Goal: Browse casually: Explore the website without a specific task or goal

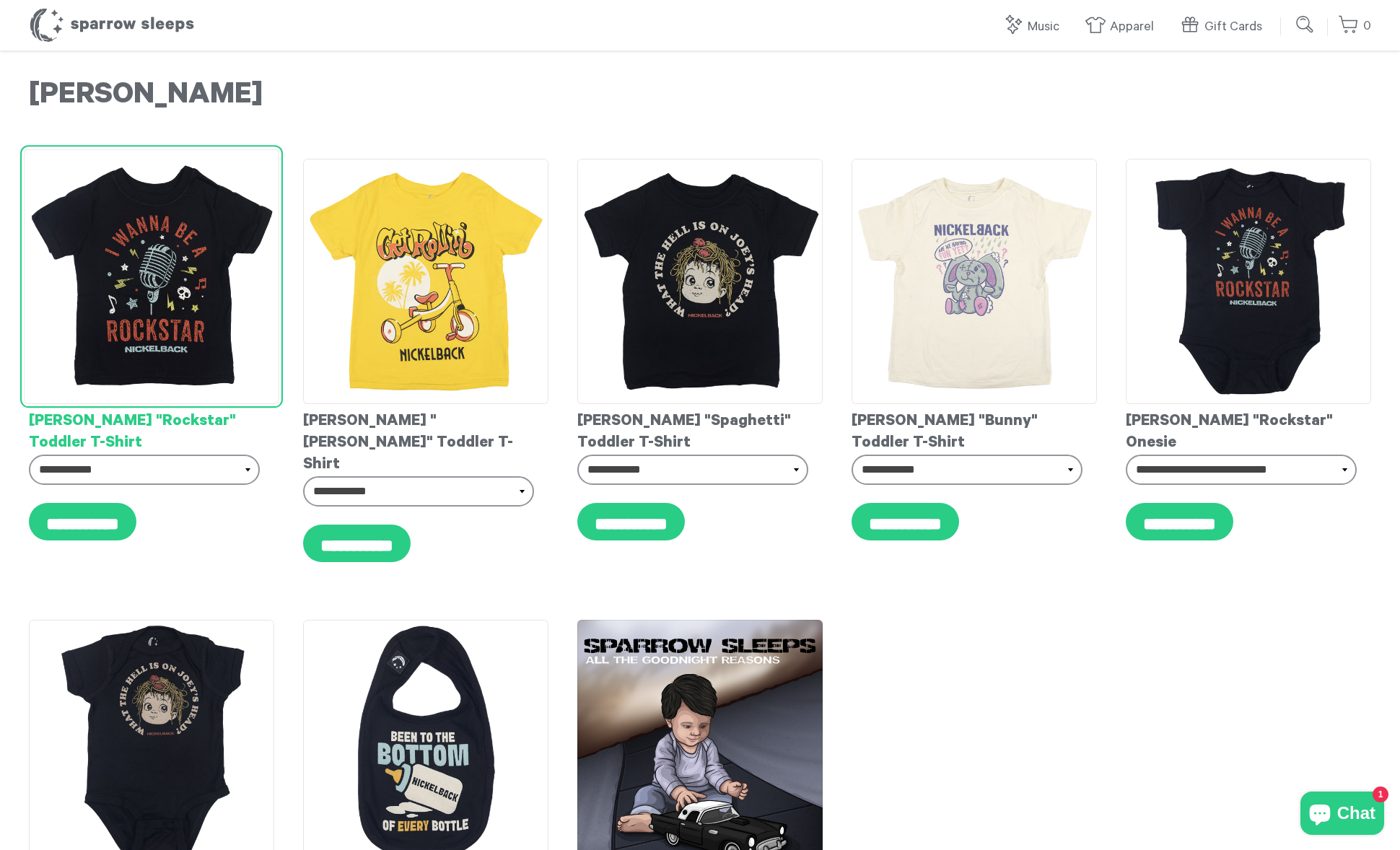
drag, startPoint x: 27, startPoint y: 418, endPoint x: 93, endPoint y: 434, distance: 67.9
click at [76, 439] on div "**********" at bounding box center [152, 367] width 274 height 447
copy div "Nickelback "Rockstar" Toddler T-Shirt"
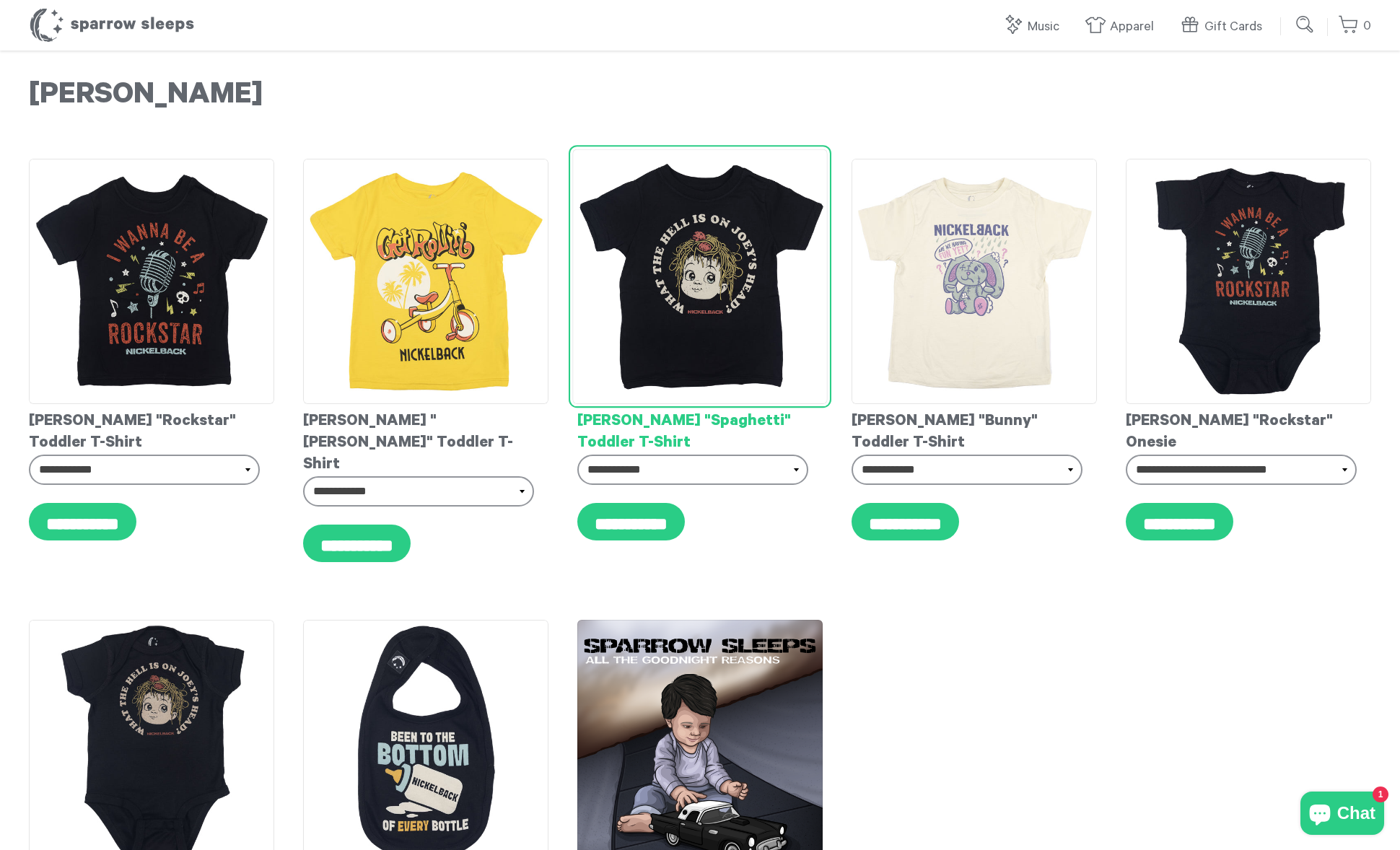
click at [708, 281] on img at bounding box center [700, 276] width 256 height 255
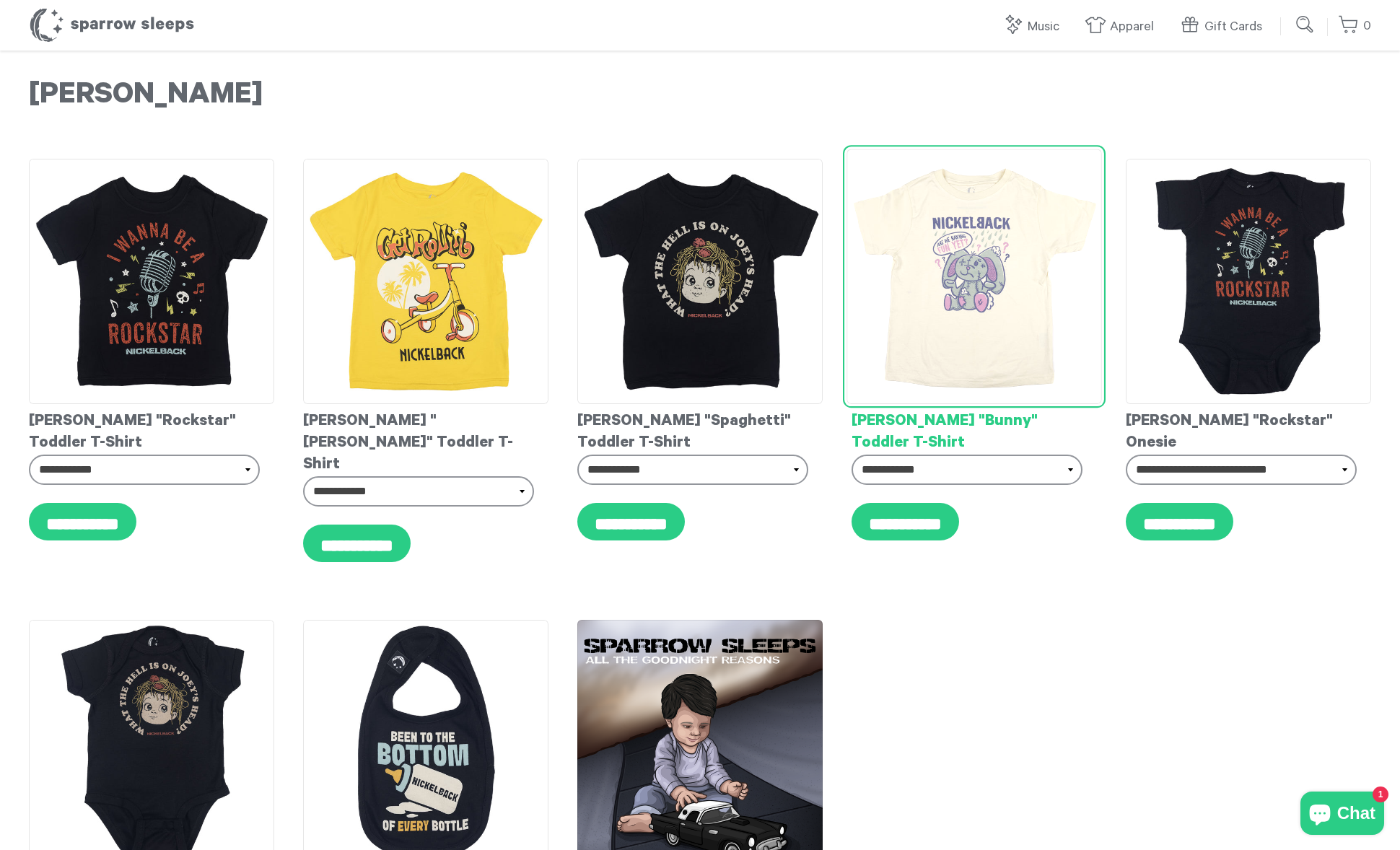
click at [892, 255] on img at bounding box center [974, 276] width 256 height 255
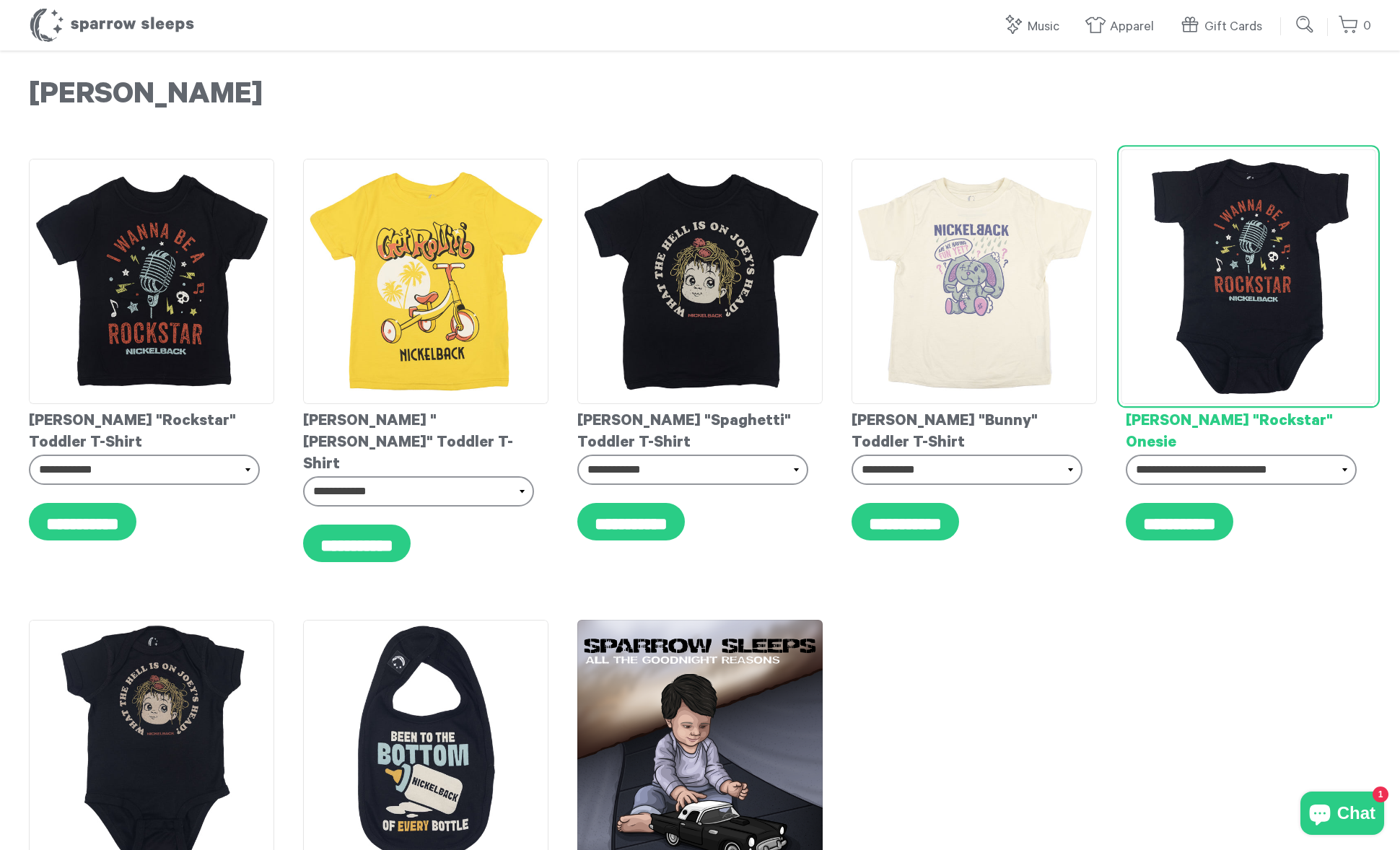
click at [1213, 246] on img at bounding box center [1248, 276] width 256 height 255
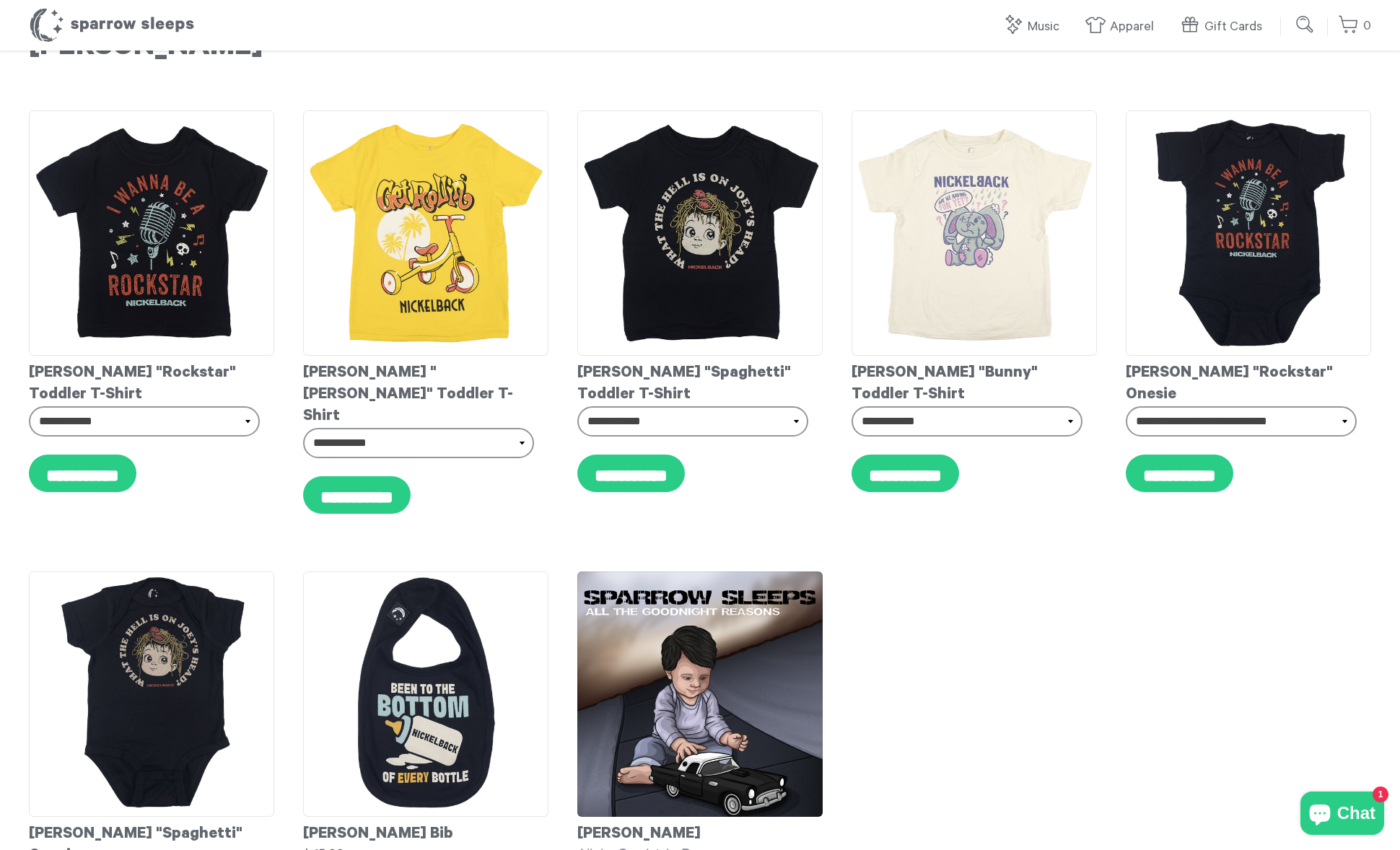
scroll to position [68, 0]
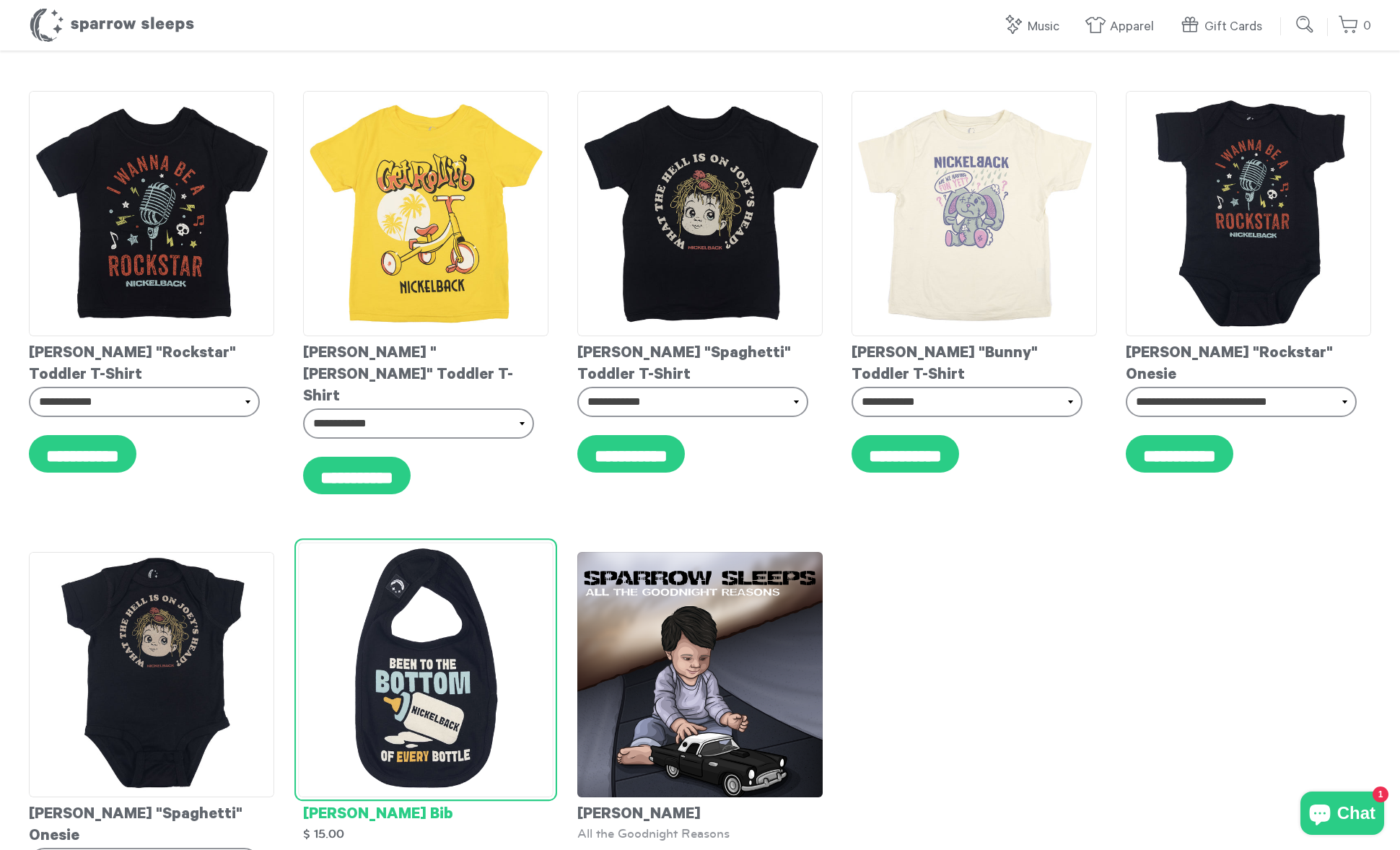
click at [442, 580] on img at bounding box center [425, 670] width 256 height 255
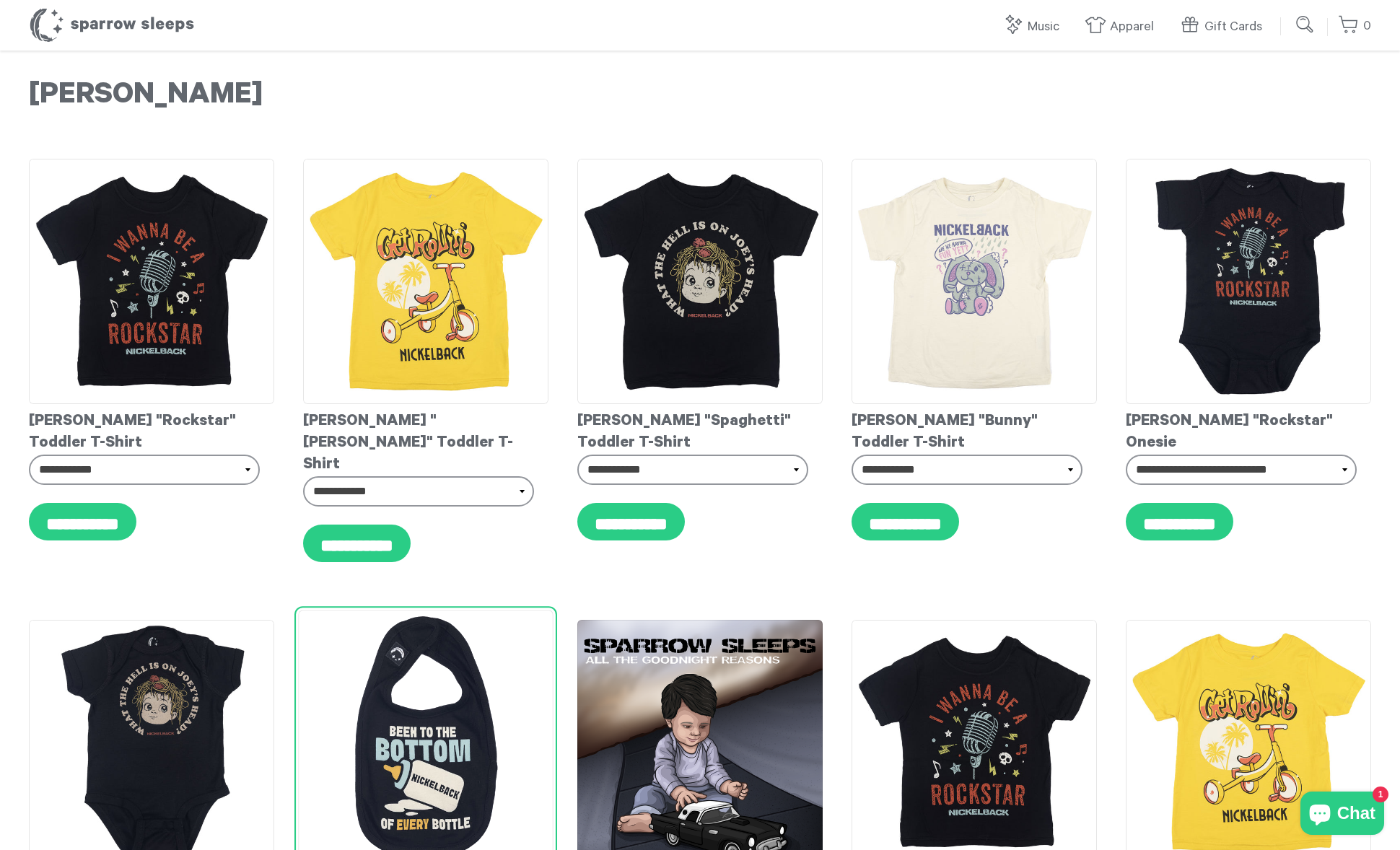
scroll to position [255, 0]
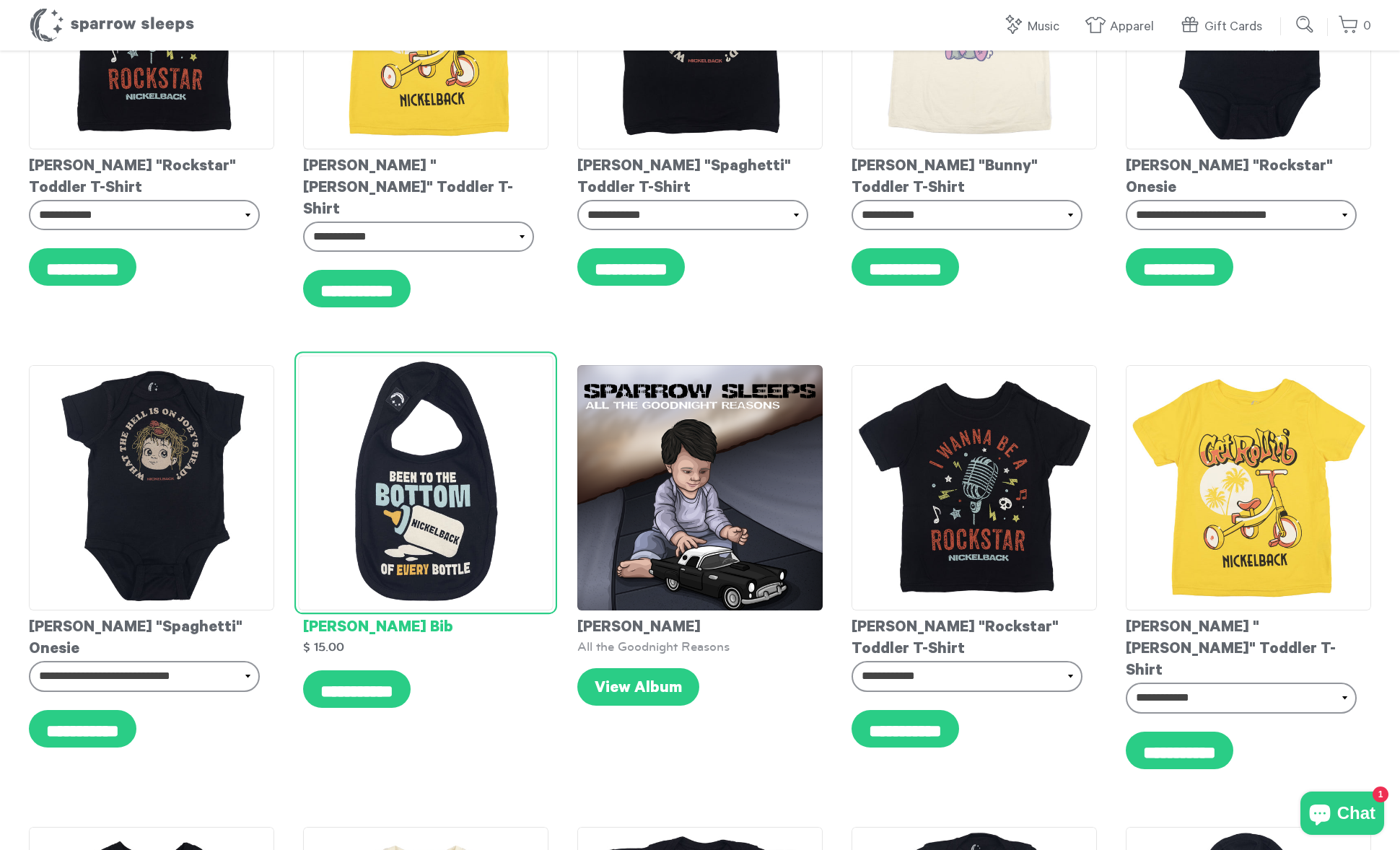
click at [438, 539] on img at bounding box center [425, 483] width 256 height 255
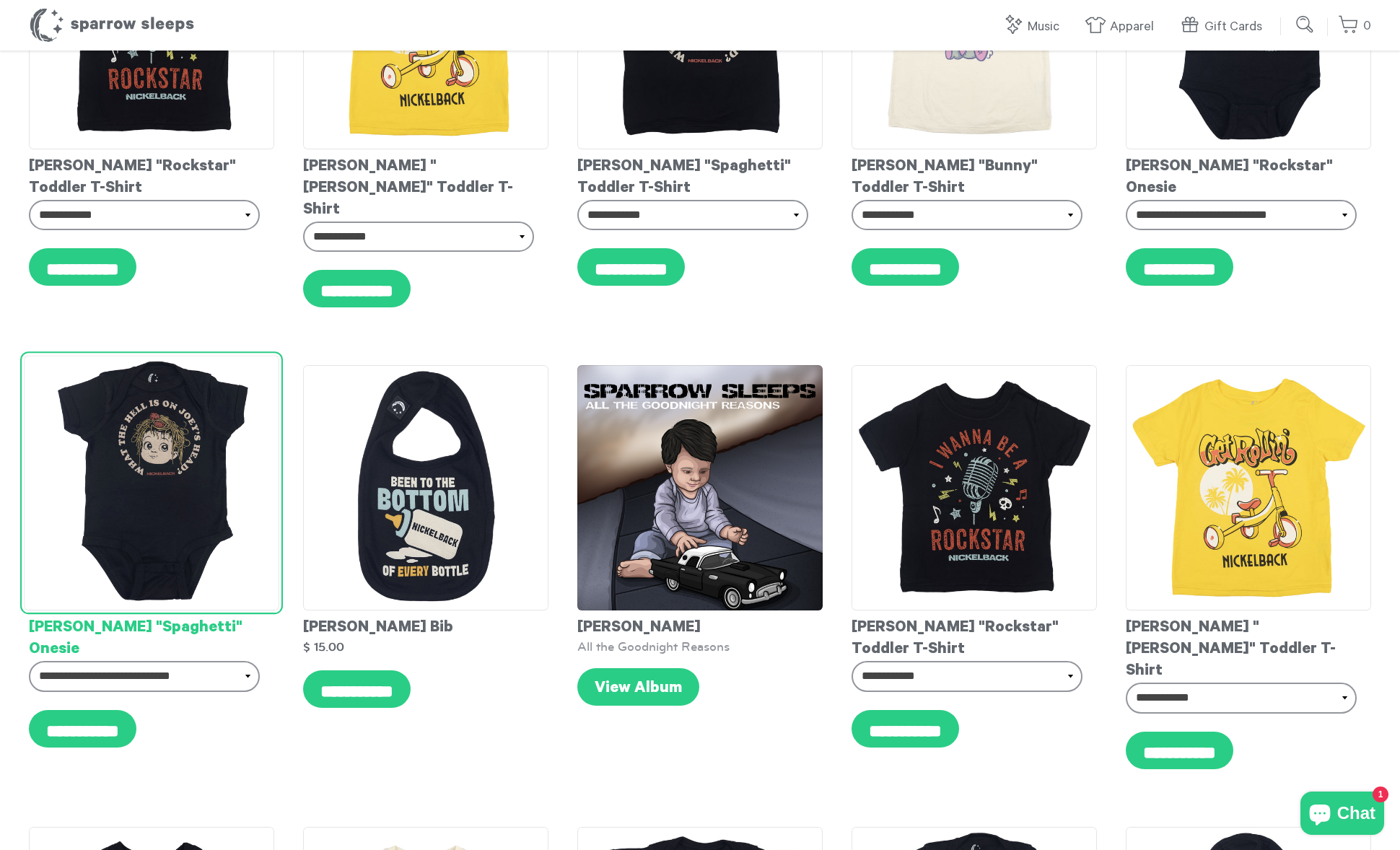
click at [228, 483] on img at bounding box center [152, 483] width 256 height 255
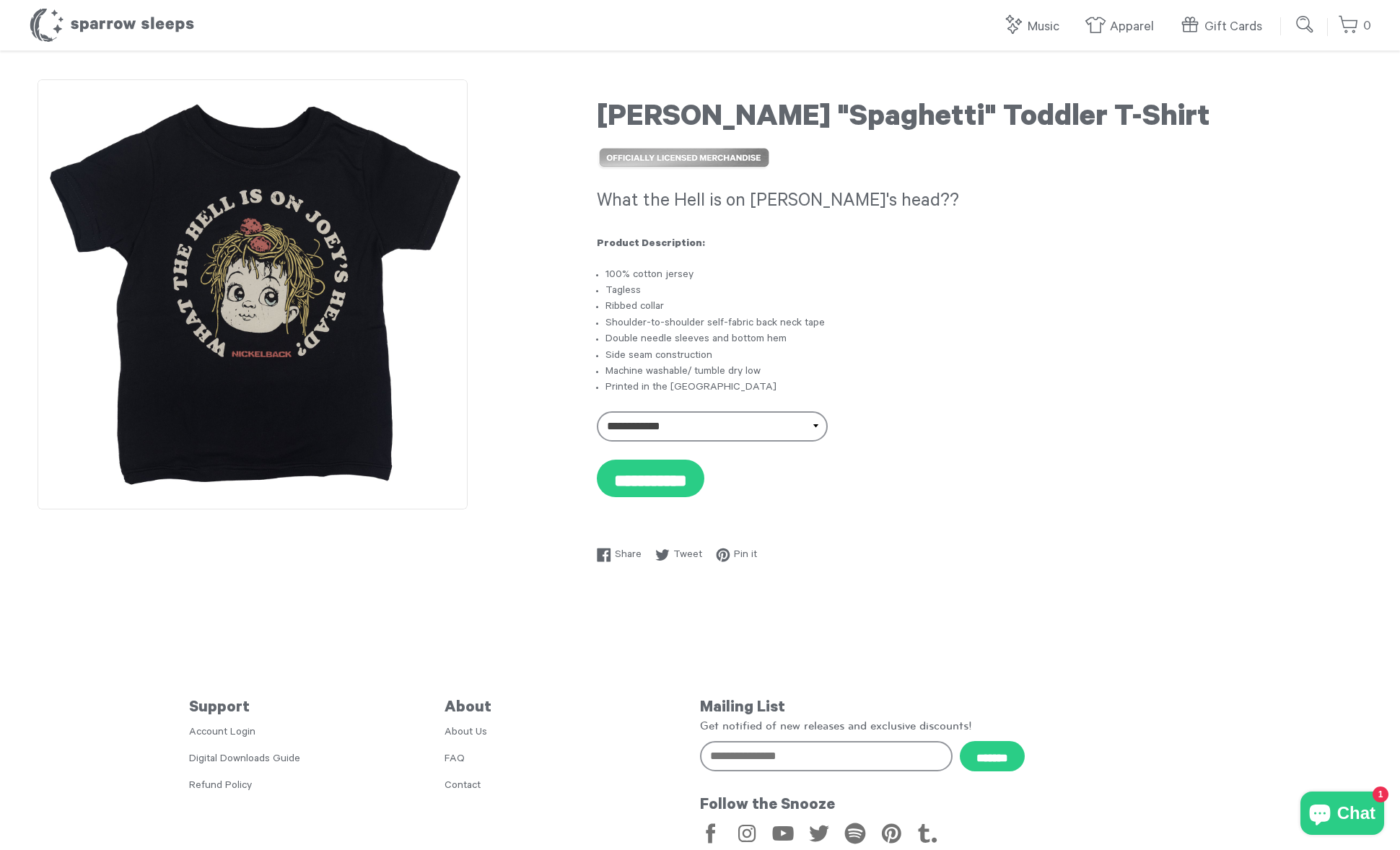
click at [596, 99] on div "**********" at bounding box center [979, 324] width 783 height 490
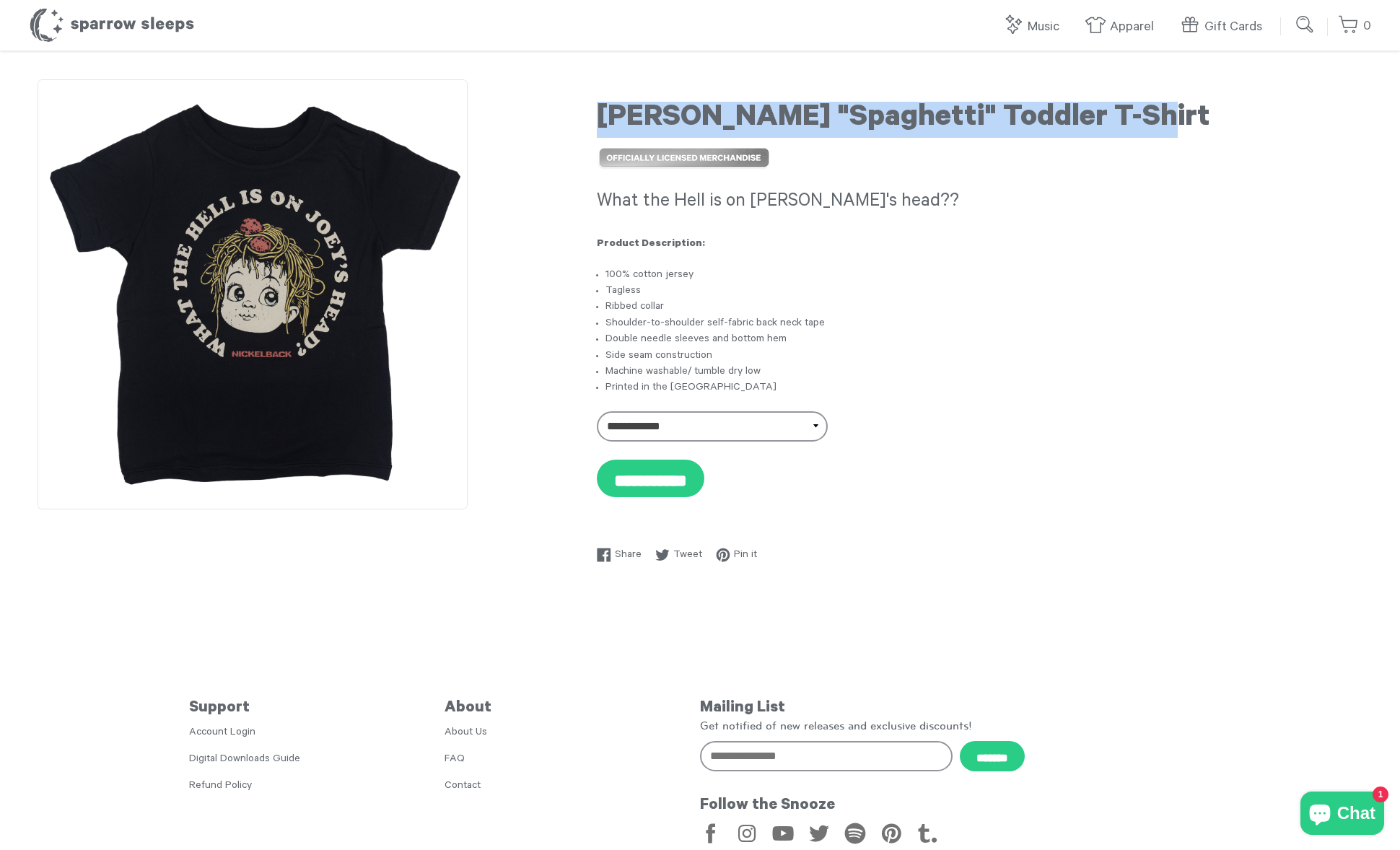
drag, startPoint x: 600, startPoint y: 111, endPoint x: 1126, endPoint y: 107, distance: 526.0
click at [1126, 107] on h1 "[PERSON_NAME] "Spaghetti" Toddler T-Shirt" at bounding box center [980, 120] width 766 height 36
copy h1 "[PERSON_NAME] "Spaghetti" Toddler T-Shirt"
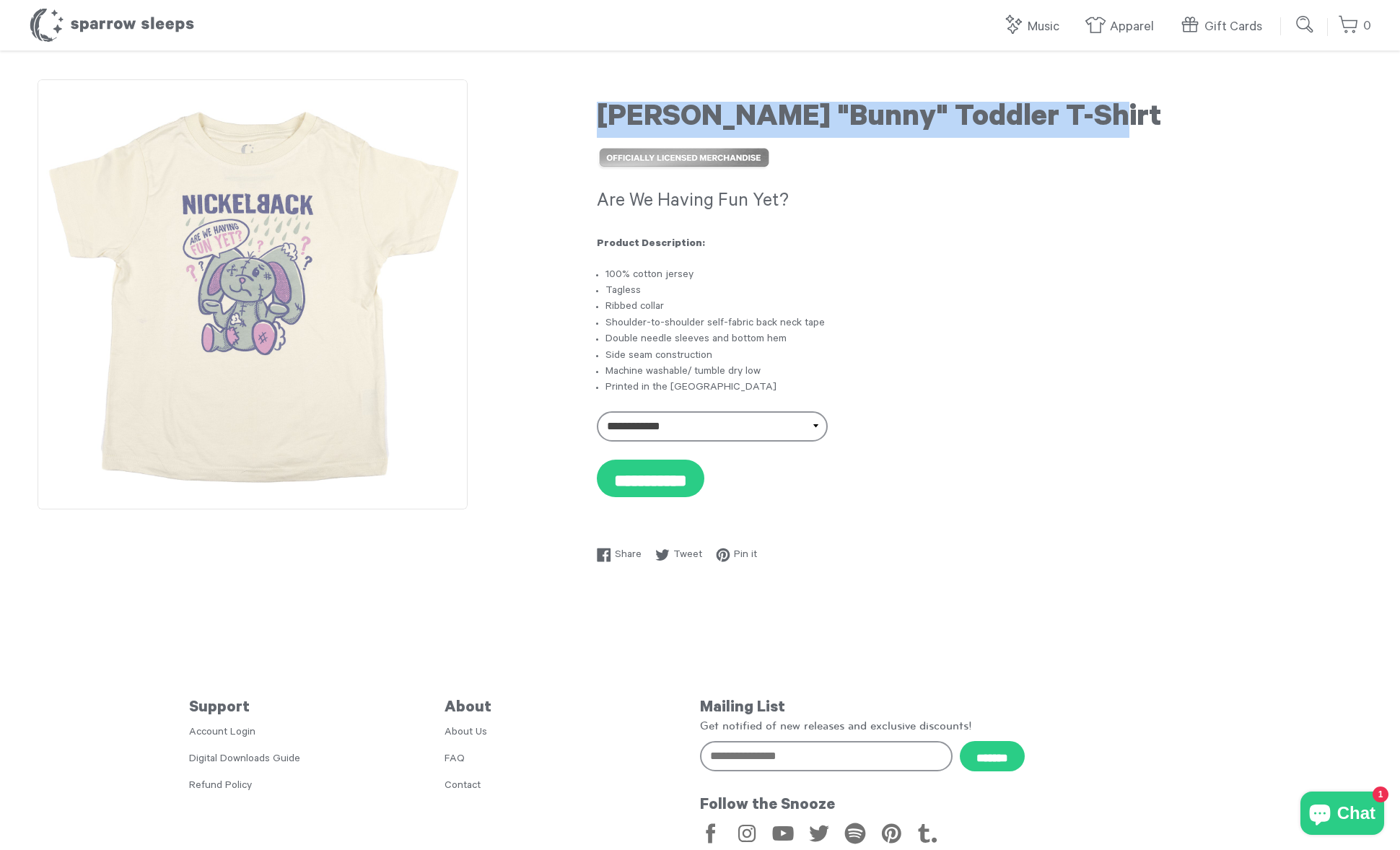
drag, startPoint x: 600, startPoint y: 117, endPoint x: 1119, endPoint y: 116, distance: 519.0
click at [1119, 116] on h1 "[PERSON_NAME] "Bunny" Toddler T-Shirt" at bounding box center [980, 120] width 766 height 36
copy h1 "[PERSON_NAME] "Bunny" Toddler T-Shirt"
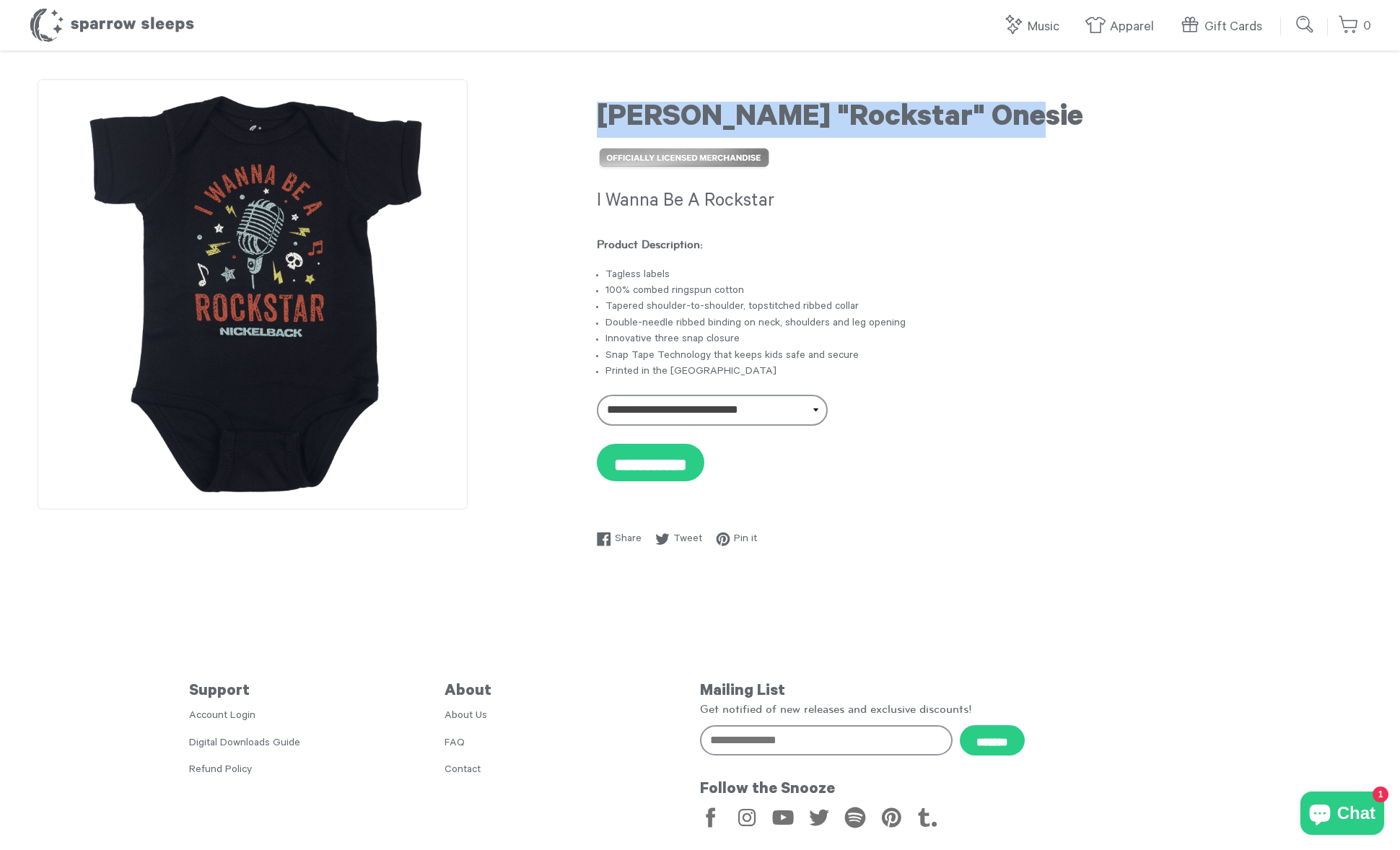
drag, startPoint x: 601, startPoint y: 112, endPoint x: 1049, endPoint y: 121, distance: 448.1
click at [1049, 121] on h1 "[PERSON_NAME] "Rockstar" Onesie" at bounding box center [980, 120] width 766 height 36
copy h1 "[PERSON_NAME] "Rockstar" Onesie"
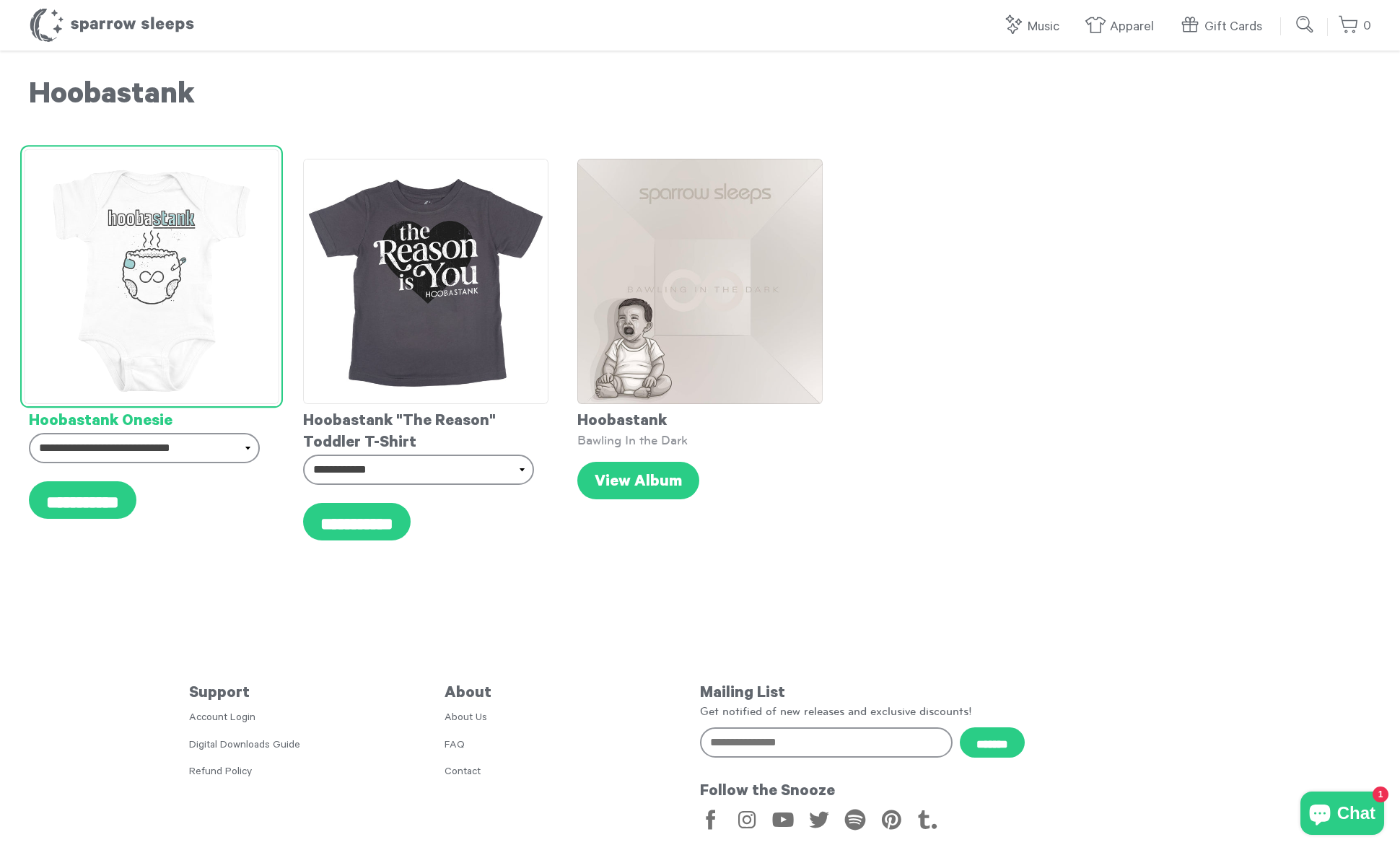
click at [210, 292] on img at bounding box center [152, 276] width 256 height 255
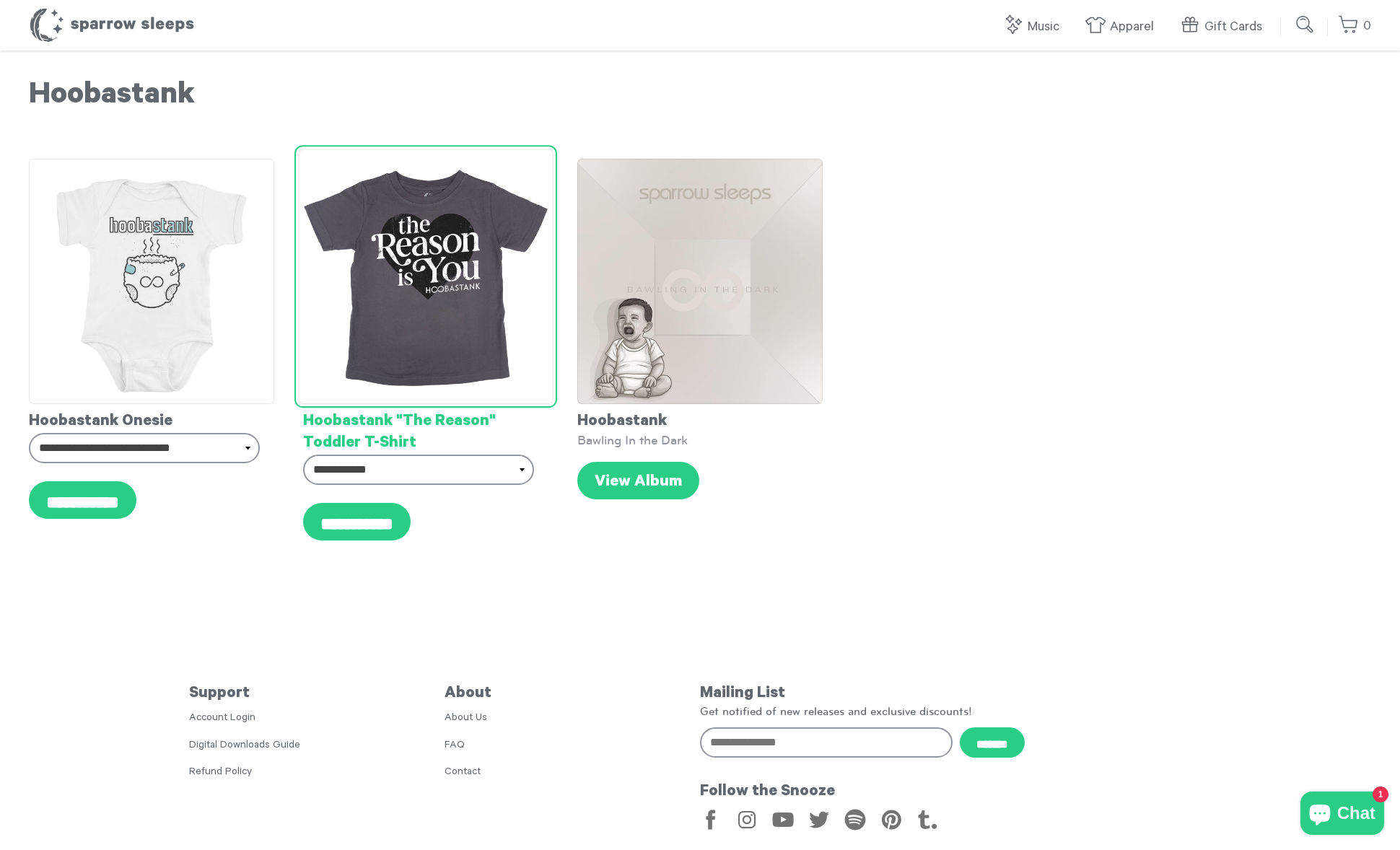
click at [425, 313] on img at bounding box center [425, 276] width 256 height 255
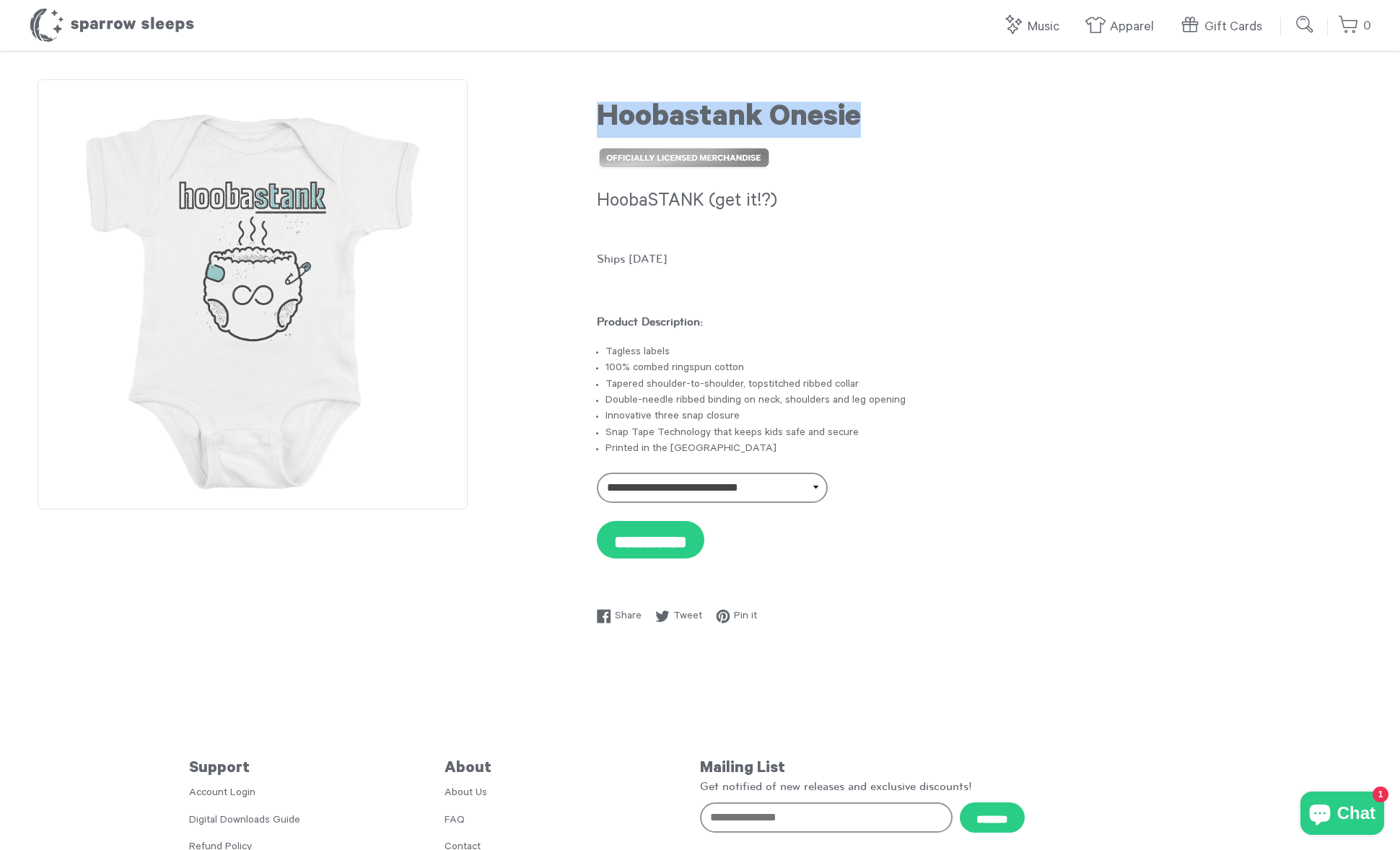
drag, startPoint x: 602, startPoint y: 117, endPoint x: 873, endPoint y: 114, distance: 271.0
click at [873, 114] on h1 "Hoobastank Onesie" at bounding box center [980, 120] width 766 height 36
copy h1 "Hoobastank Onesie"
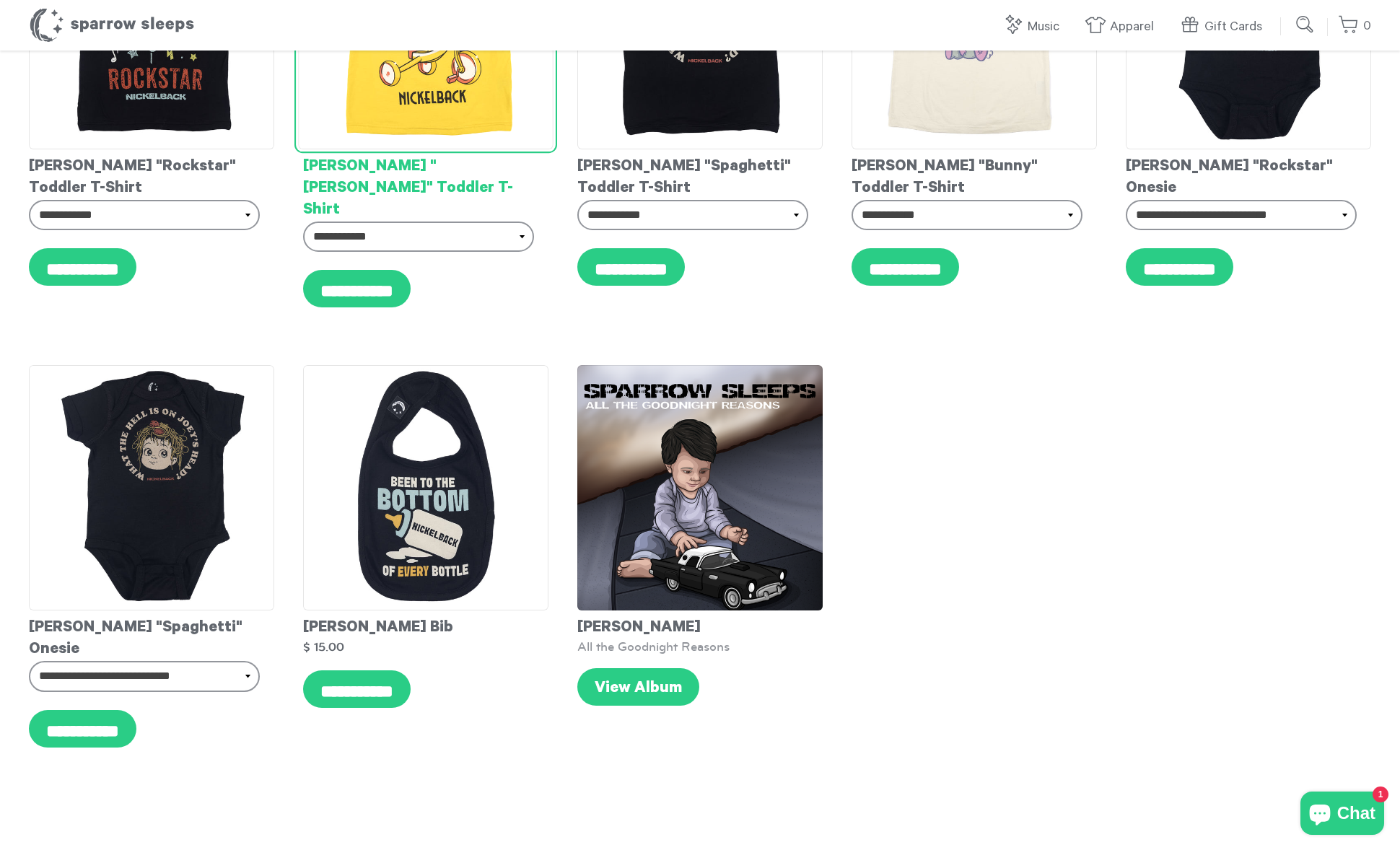
scroll to position [255, 0]
click at [458, 88] on img at bounding box center [425, 21] width 256 height 255
